Goal: Find specific page/section: Find specific page/section

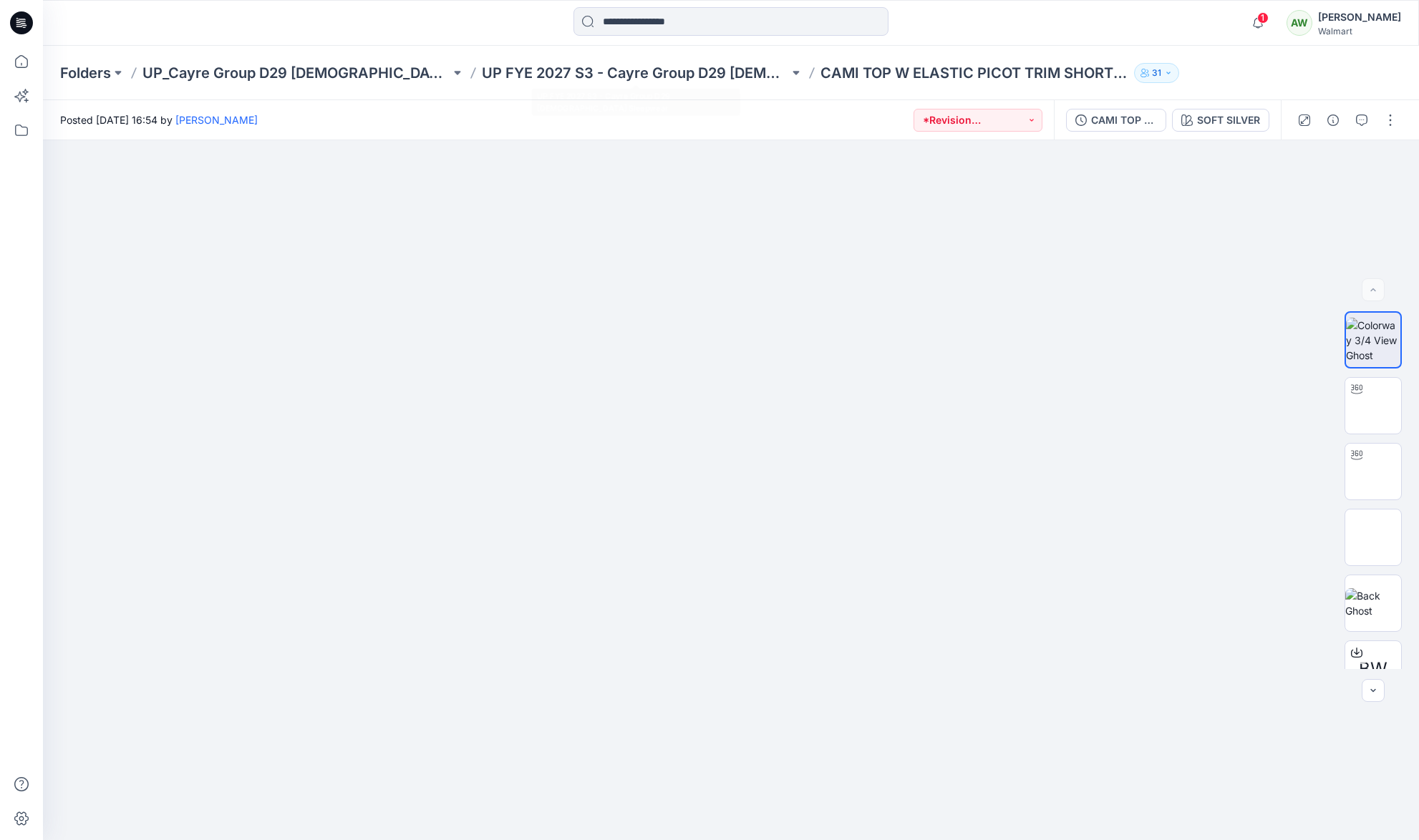
click at [595, 73] on p "UP FYE 2027 S3 - Cayre Group D29 [DEMOGRAPHIC_DATA] Sleepwear" at bounding box center [636, 73] width 308 height 20
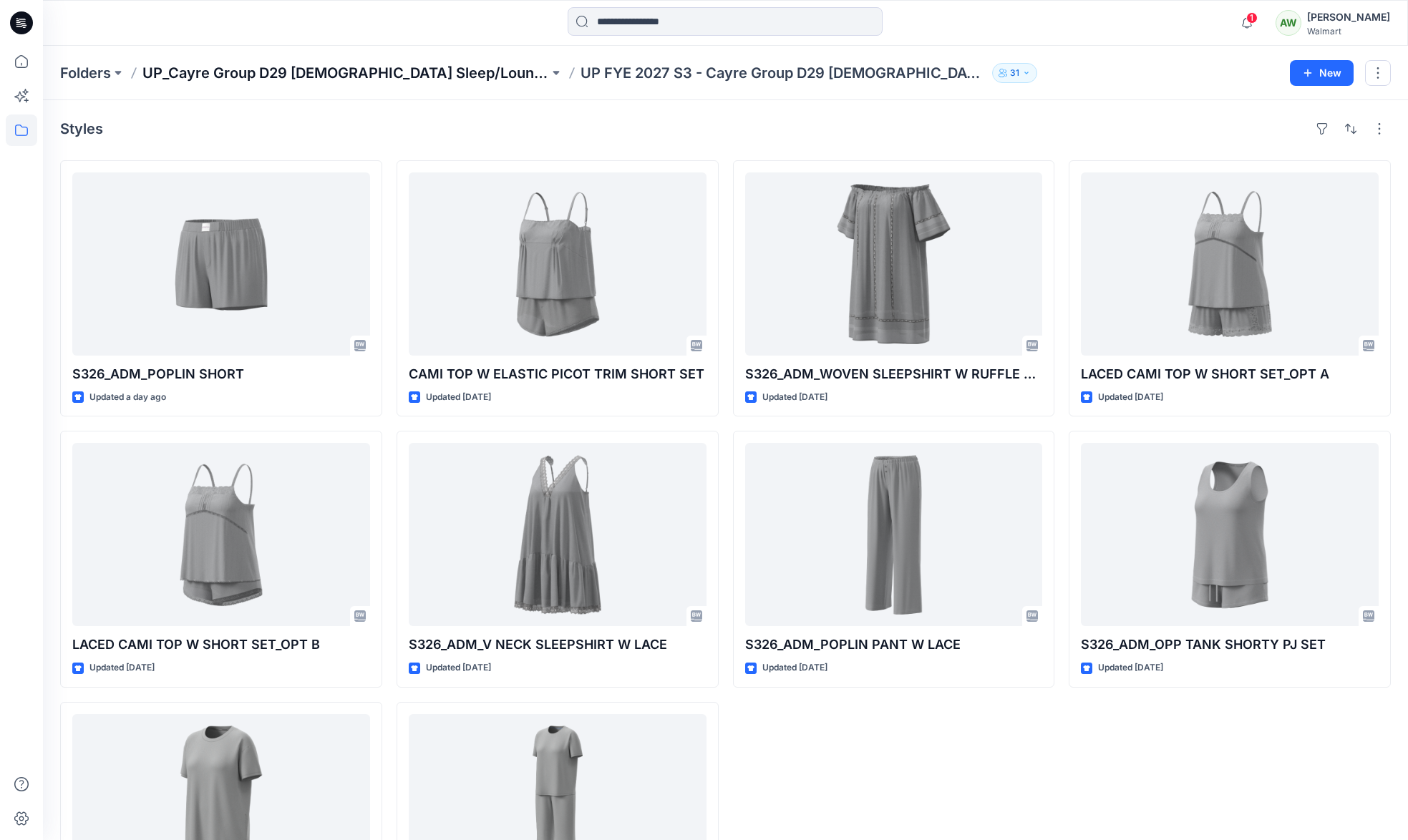
click at [345, 70] on p "UP_Cayre Group D29 Ladies Sleep/Loungewear" at bounding box center [345, 73] width 407 height 20
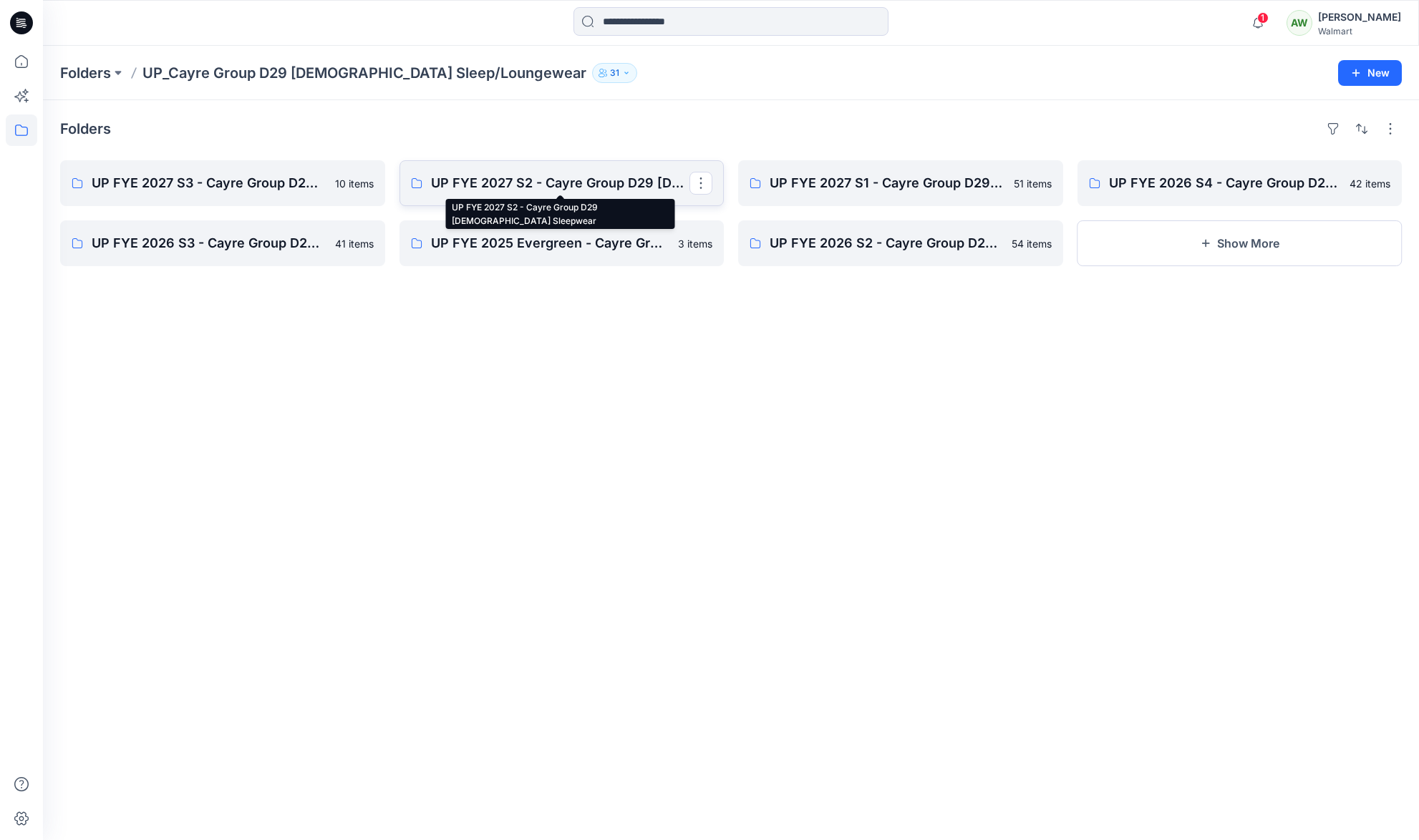
click at [565, 181] on p "UP FYE 2027 S2 - Cayre Group D29 Ladies Sleepwear" at bounding box center [560, 183] width 260 height 20
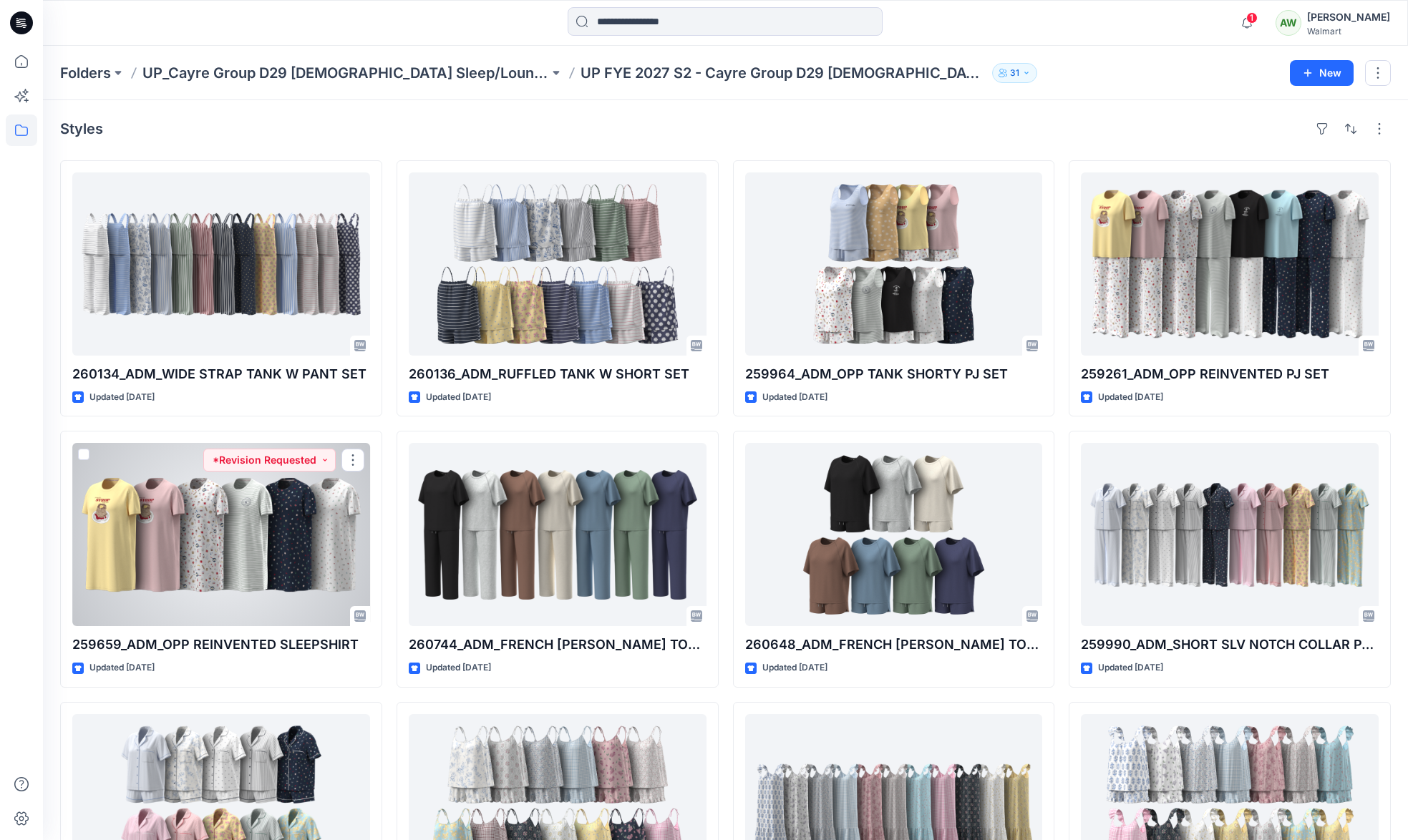
click at [276, 545] on div at bounding box center [221, 534] width 298 height 183
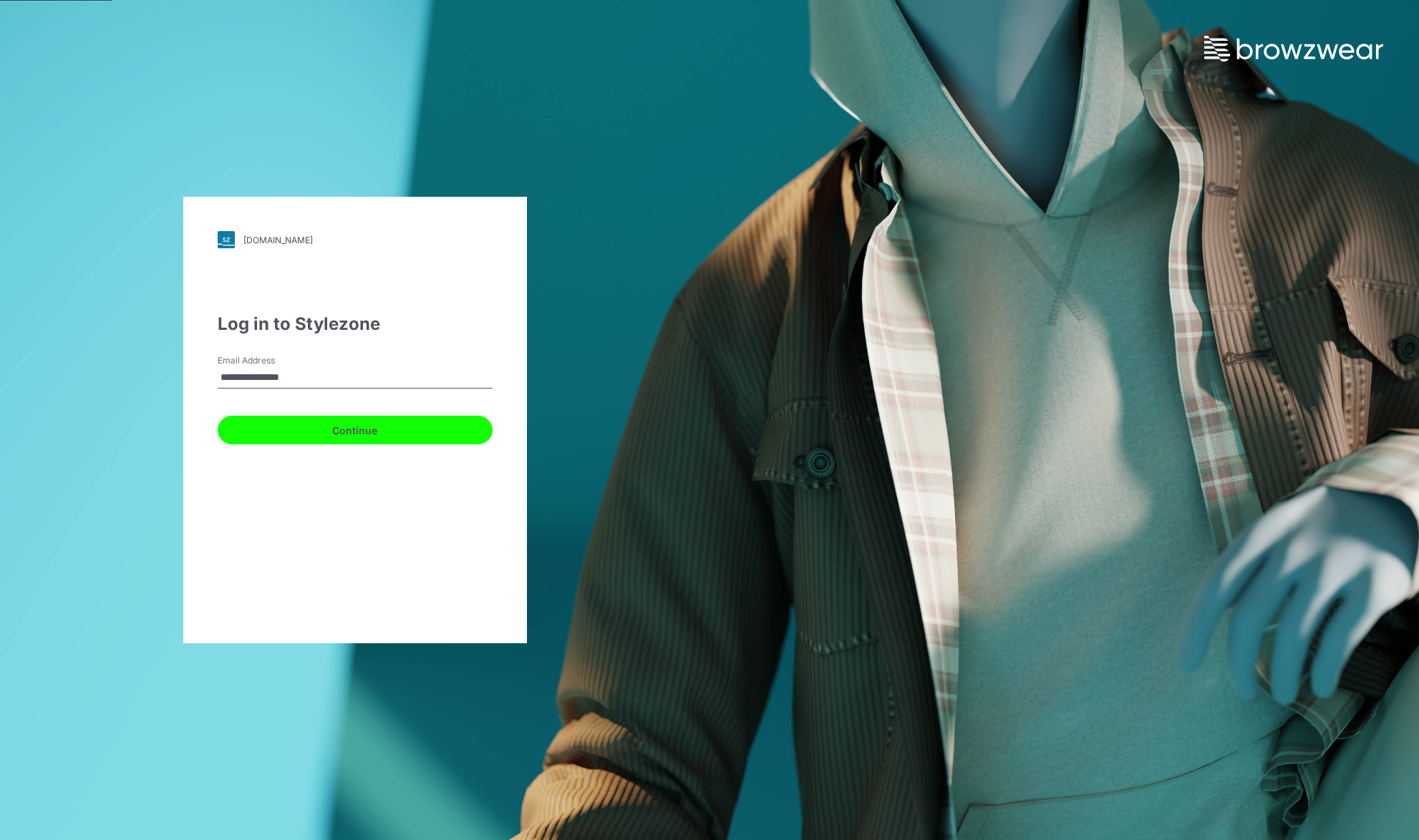
click at [330, 439] on button "Continue" at bounding box center [355, 430] width 274 height 29
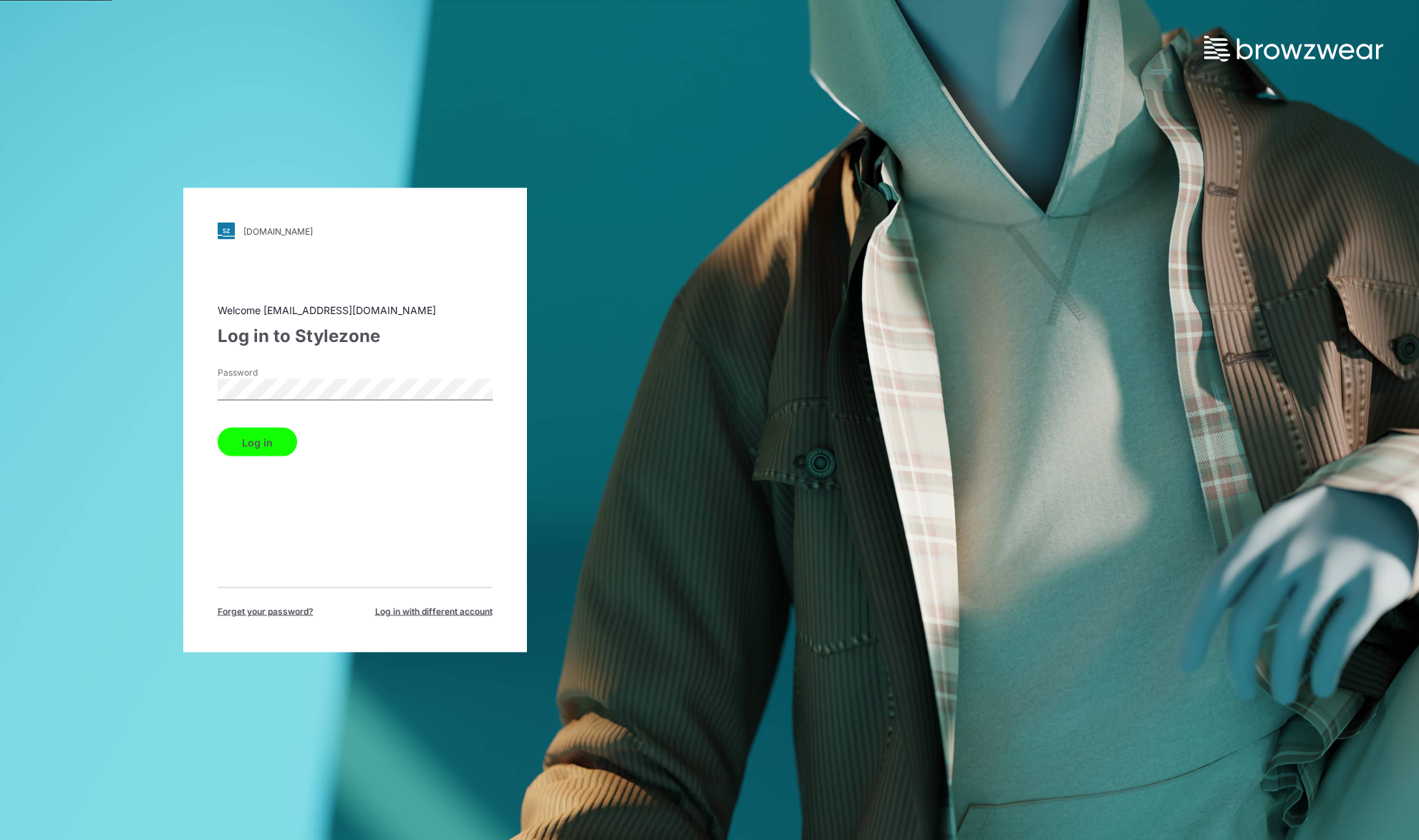
click at [218, 428] on button "Log in" at bounding box center [257, 442] width 79 height 29
click at [256, 436] on button "Log in" at bounding box center [257, 442] width 79 height 29
